Goal: Information Seeking & Learning: Learn about a topic

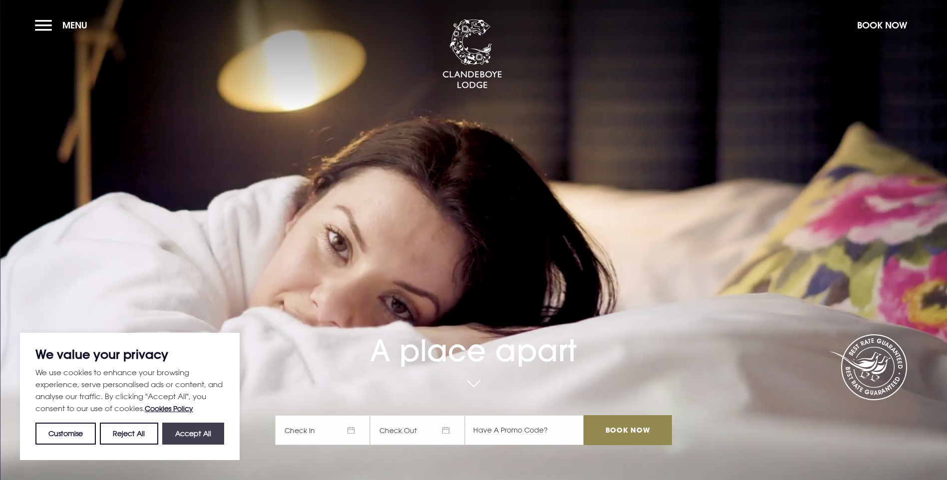
click at [202, 435] on button "Accept All" at bounding box center [193, 434] width 62 height 22
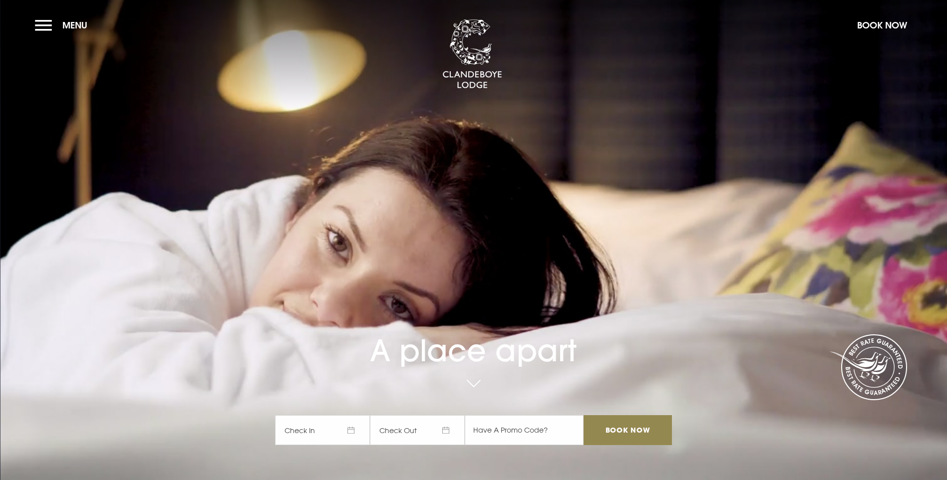
checkbox input "true"
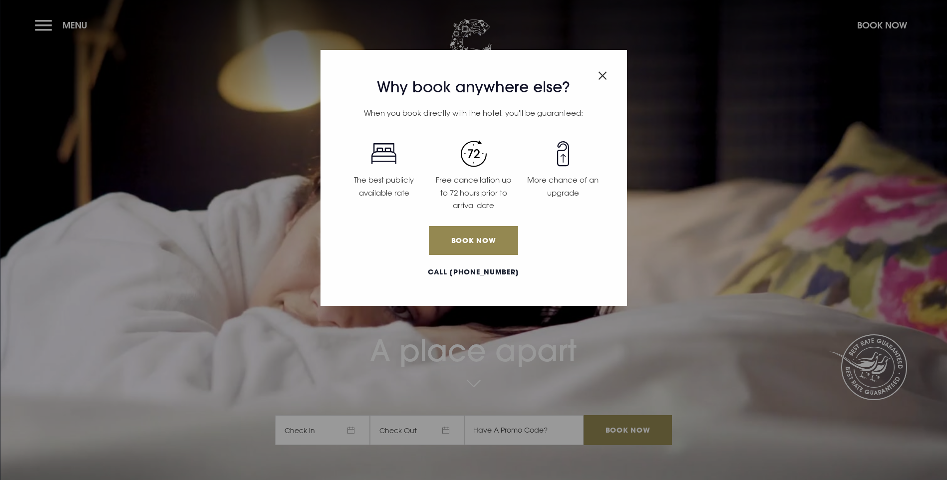
click at [29, 29] on div "Why book anywhere else? When you book directly with the hotel, you'll be guaran…" at bounding box center [473, 240] width 947 height 480
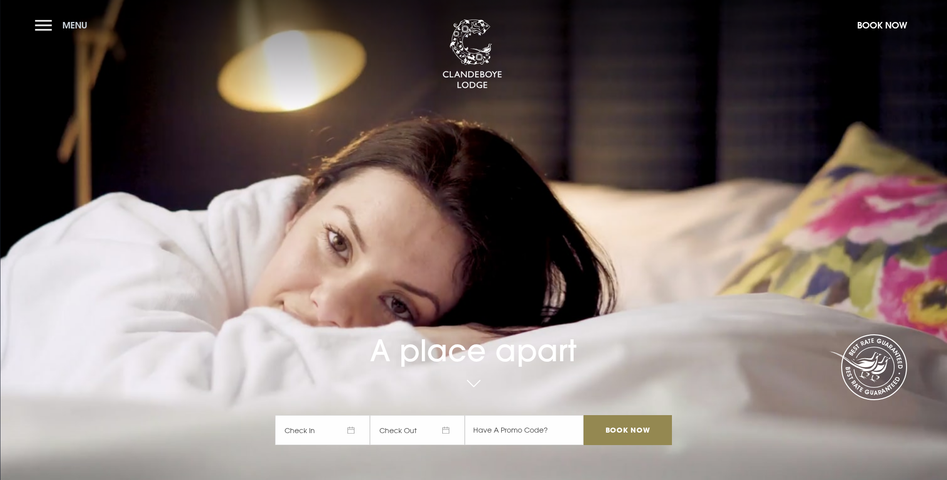
click at [41, 25] on button "Menu" at bounding box center [63, 24] width 57 height 21
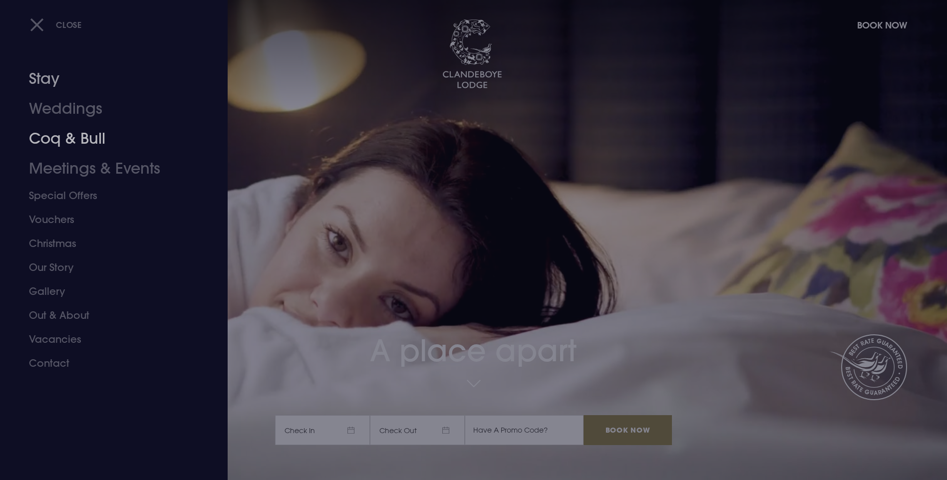
click at [52, 83] on link "Stay" at bounding box center [108, 79] width 158 height 30
